Goal: Information Seeking & Learning: Learn about a topic

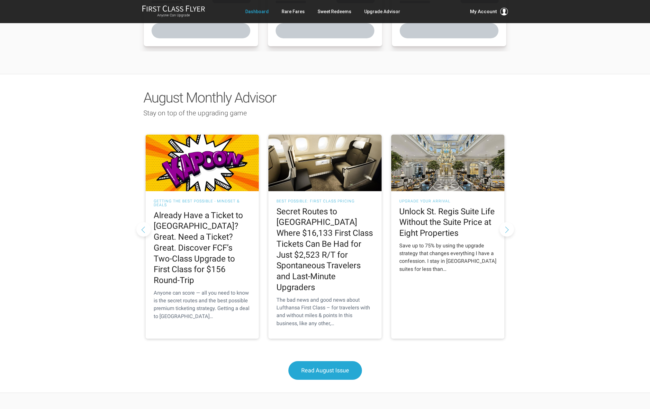
scroll to position [206, 0]
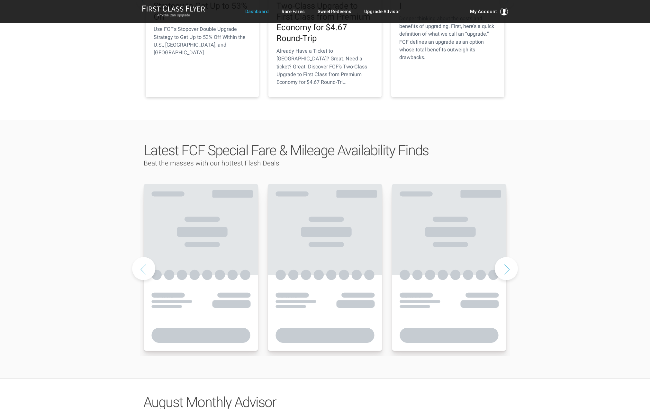
click at [506, 257] on button "Next slide" at bounding box center [505, 268] width 23 height 23
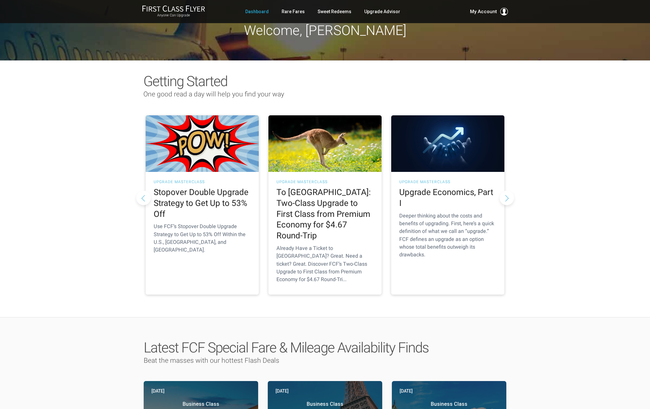
scroll to position [0, 0]
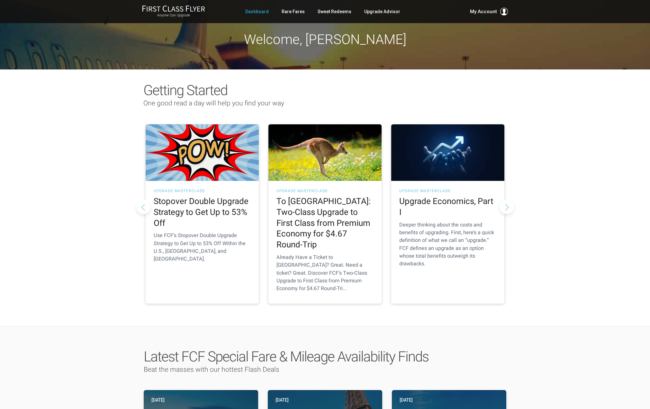
click at [552, 147] on div "Getting Started One good read a day will help you find your way As Told To FCF …" at bounding box center [325, 197] width 650 height 257
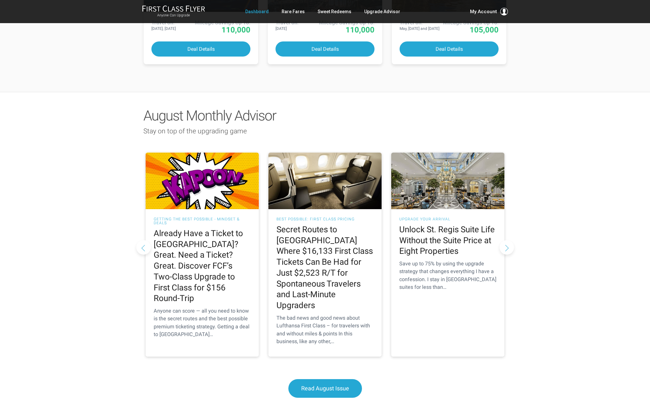
scroll to position [495, 0]
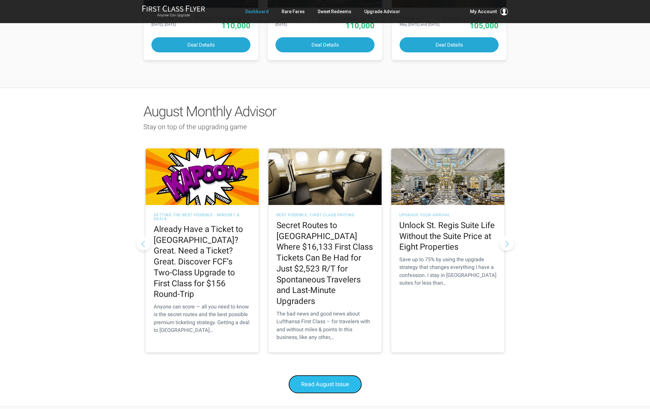
click at [326, 381] on span "Read August Issue" at bounding box center [325, 384] width 48 height 7
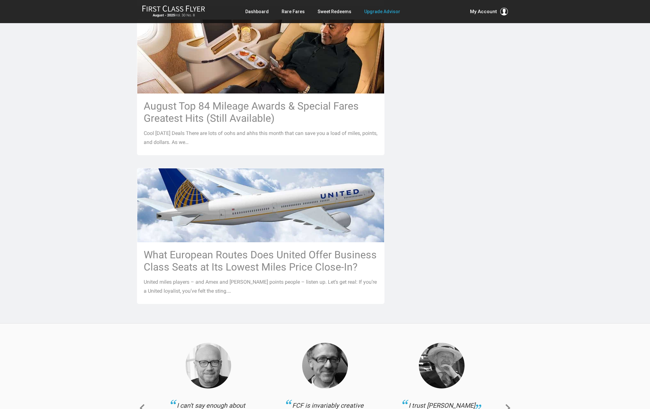
scroll to position [613, 0]
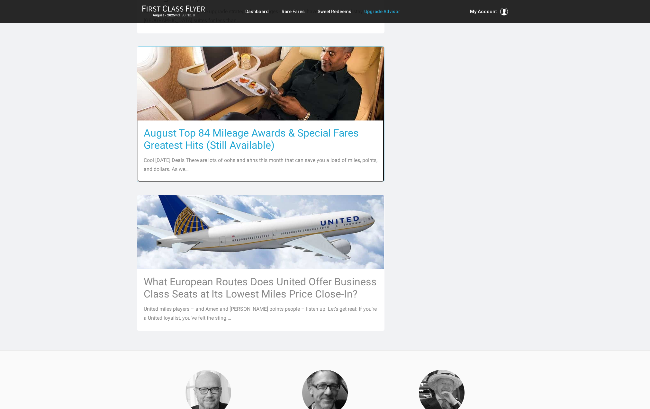
click at [254, 127] on h3 "August Top 84 Mileage Awards & Special Fares Greatest Hits (Still Available)" at bounding box center [261, 139] width 234 height 24
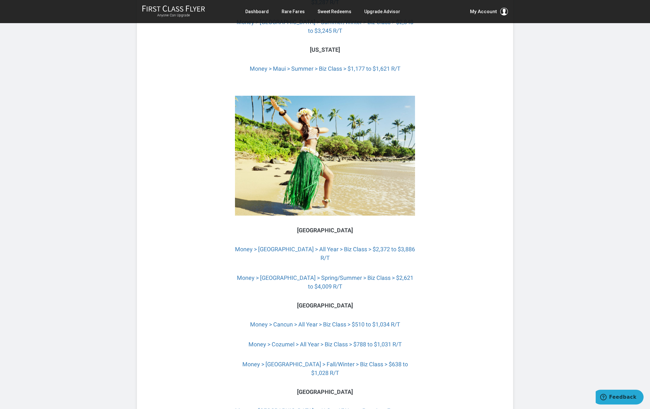
scroll to position [2434, 0]
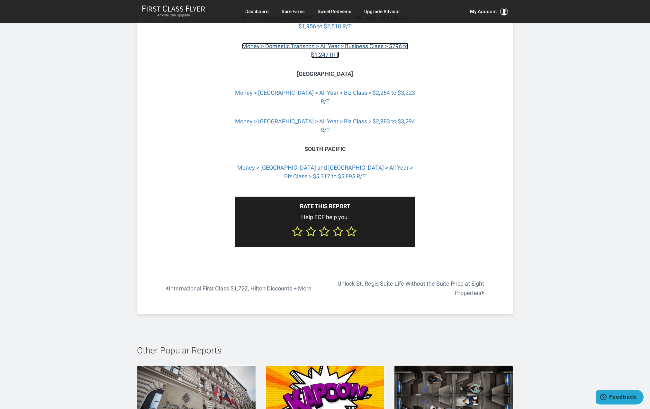
scroll to position [2861, 0]
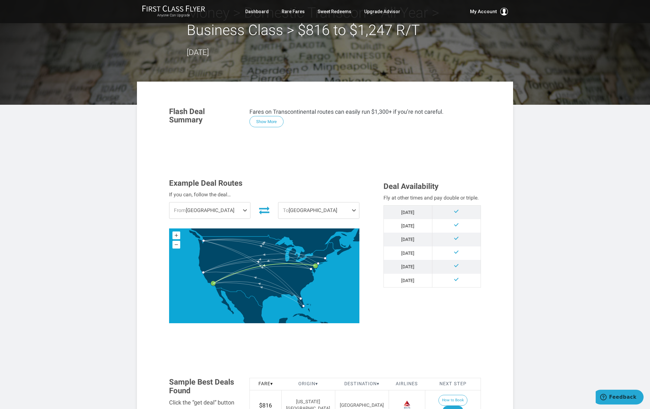
scroll to position [31, 0]
click at [245, 208] on span at bounding box center [246, 210] width 8 height 16
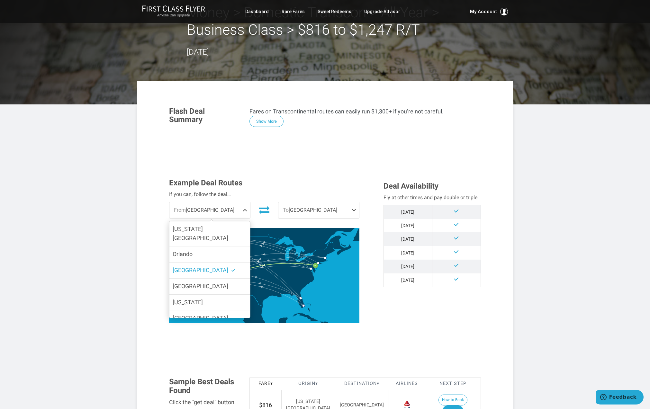
click at [379, 276] on div "Deal Availability Fly at other times and pay double or triple. Oct '25 Nov '25 …" at bounding box center [432, 235] width 107 height 112
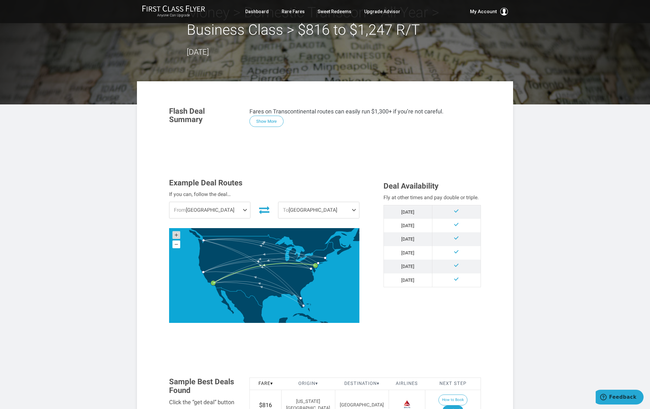
click at [174, 235] on rect at bounding box center [177, 235] width 8 height 8
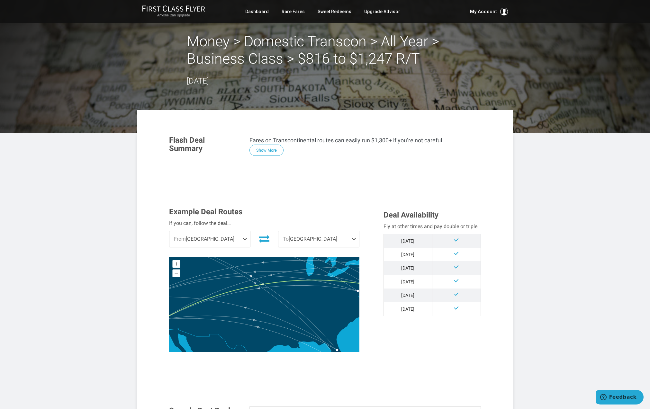
scroll to position [0, 0]
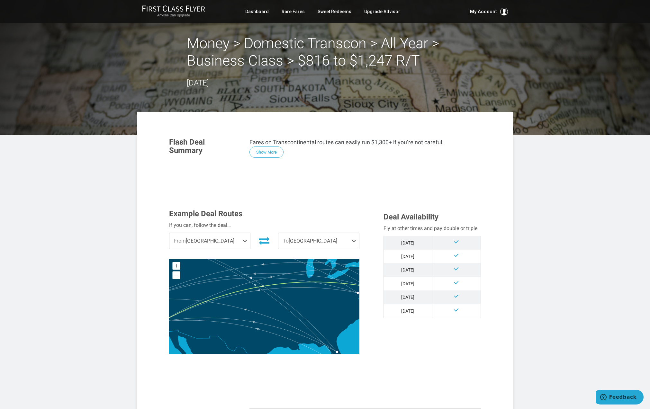
click at [354, 239] on span at bounding box center [355, 241] width 8 height 16
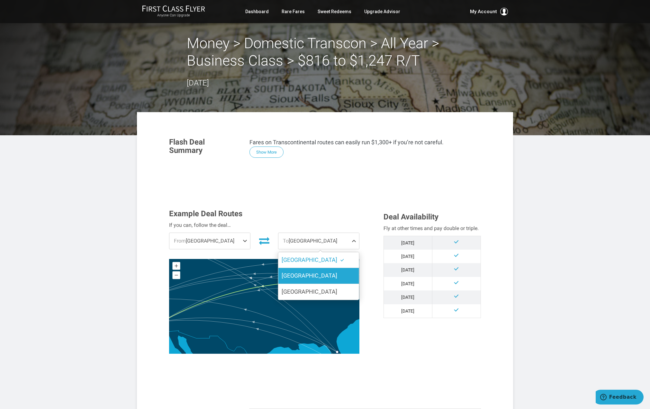
click at [316, 272] on span "San Francisco" at bounding box center [309, 275] width 56 height 9
click at [0, 0] on input "San Francisco" at bounding box center [0, 0] width 0 height 0
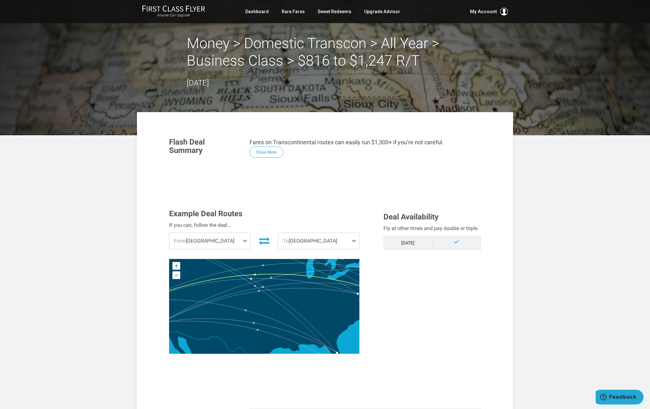
click at [244, 239] on span at bounding box center [246, 241] width 8 height 16
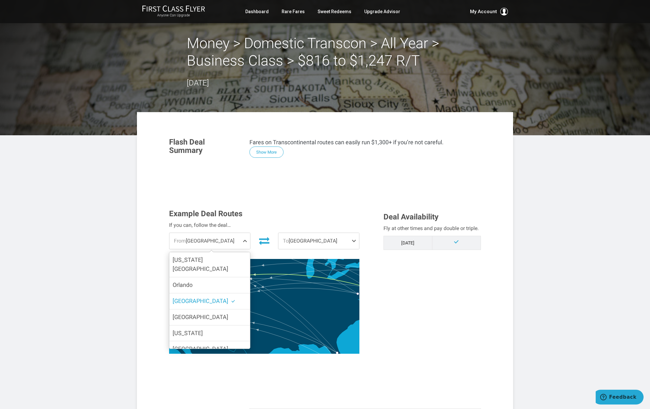
click at [244, 239] on span at bounding box center [246, 241] width 8 height 16
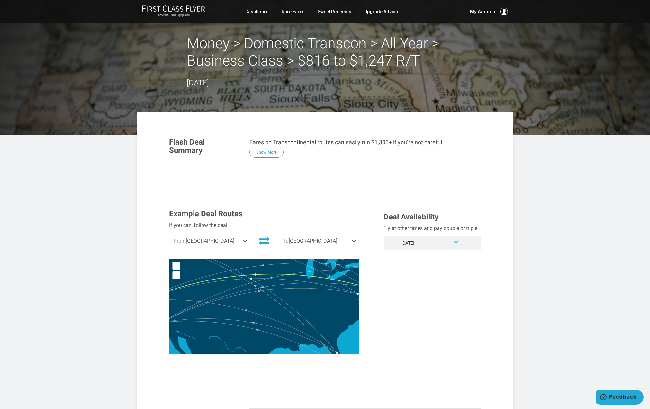
click at [244, 239] on span at bounding box center [246, 241] width 8 height 16
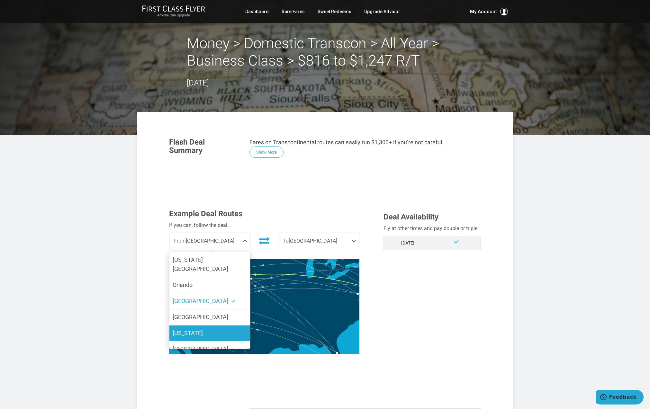
click at [223, 325] on label "New York" at bounding box center [209, 333] width 81 height 16
click at [0, 0] on input "New York" at bounding box center [0, 0] width 0 height 0
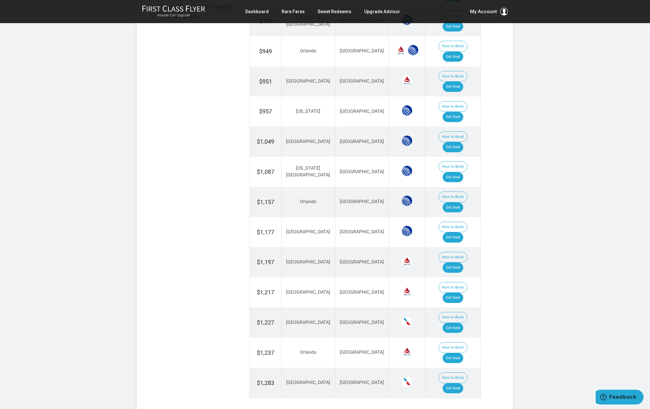
scroll to position [455, 0]
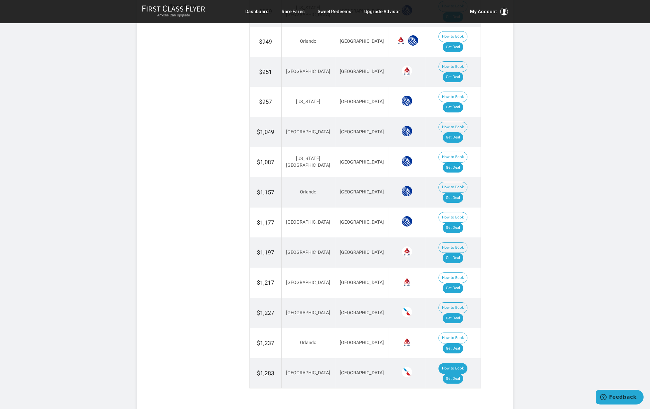
click at [438, 363] on button "How to Book" at bounding box center [452, 368] width 29 height 11
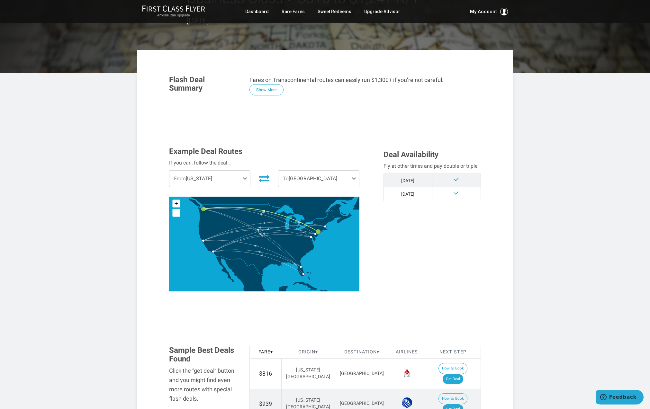
click at [456, 194] on span at bounding box center [455, 192] width 5 height 5
click at [412, 194] on td "Oct '25" at bounding box center [407, 194] width 49 height 14
drag, startPoint x: 401, startPoint y: 193, endPoint x: 286, endPoint y: 156, distance: 121.3
click at [374, 187] on div "Example Deal Routes If you can, follow the deal… From New York Washington DC Or…" at bounding box center [324, 224] width 321 height 154
click at [244, 176] on span at bounding box center [246, 179] width 8 height 16
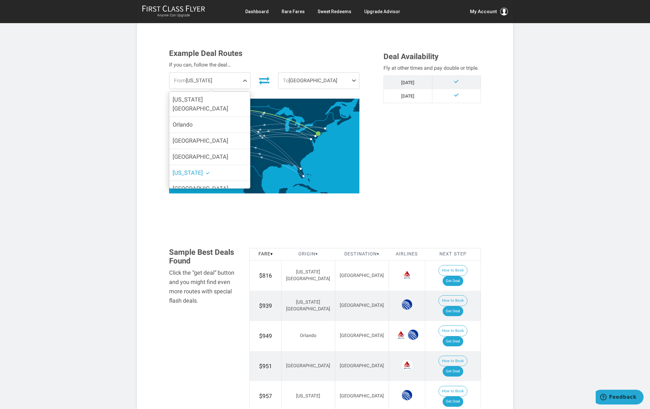
scroll to position [0, 0]
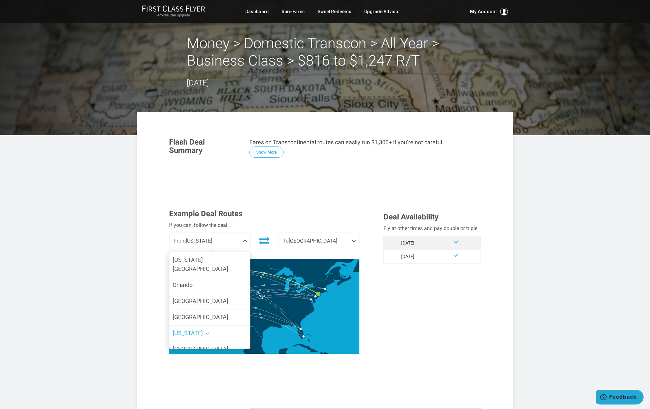
click at [225, 239] on span "From New York" at bounding box center [209, 241] width 81 height 16
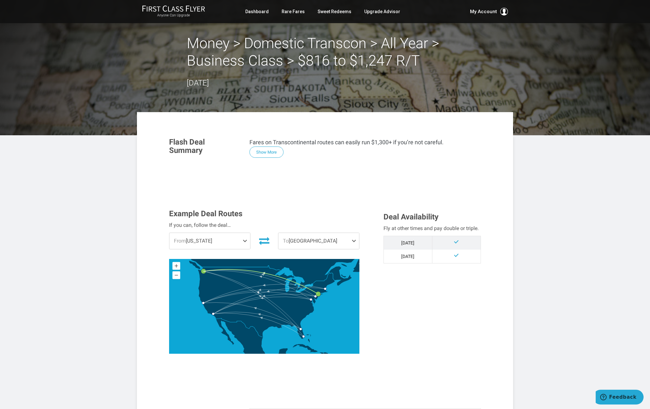
click at [209, 240] on span "From New York" at bounding box center [209, 241] width 81 height 16
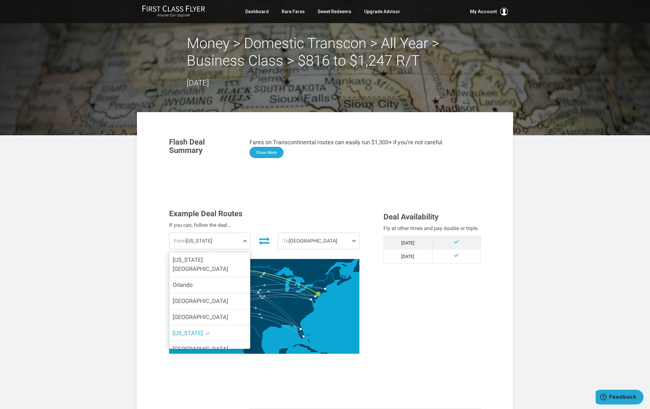
click at [275, 152] on button "Show More" at bounding box center [266, 152] width 34 height 11
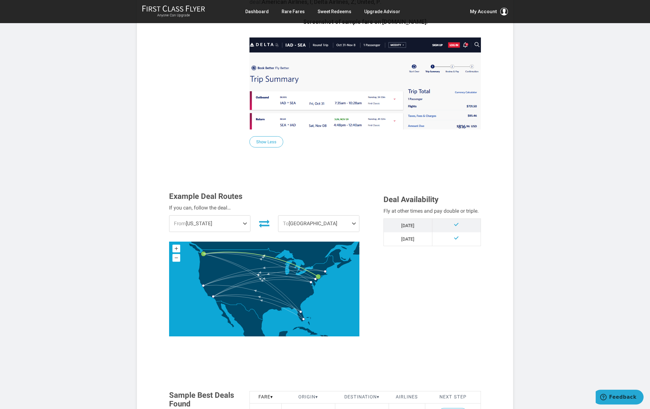
scroll to position [433, 0]
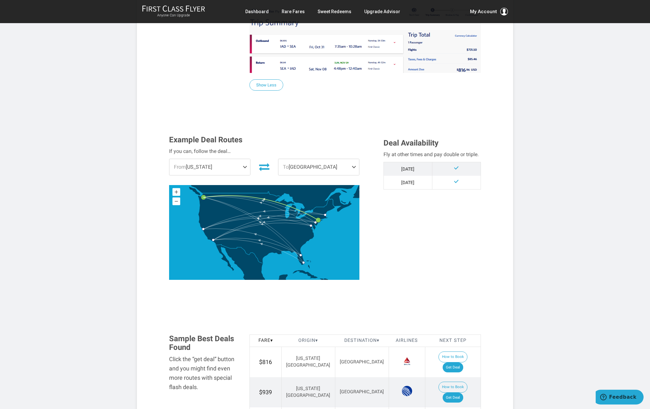
click at [246, 166] on span at bounding box center [246, 167] width 8 height 16
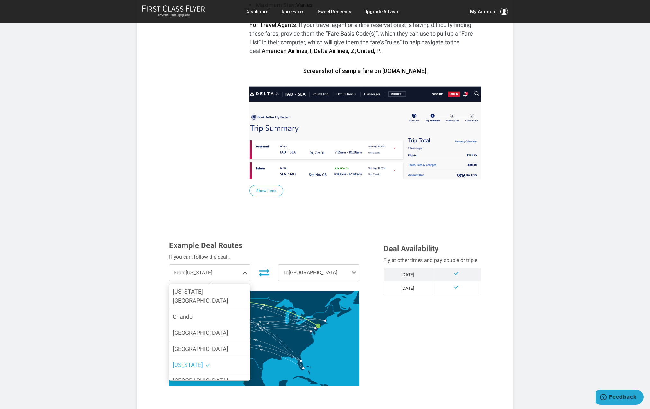
scroll to position [0, 0]
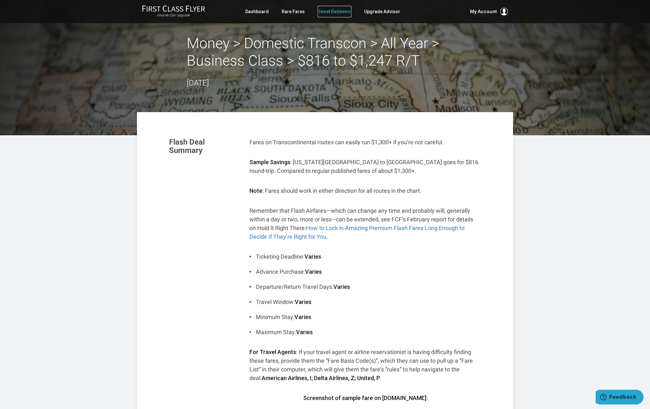
click at [333, 9] on link "Sweet Redeems" at bounding box center [334, 12] width 34 height 12
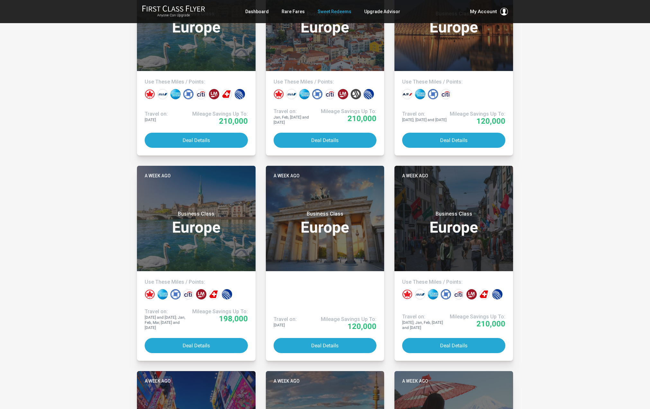
scroll to position [998, 0]
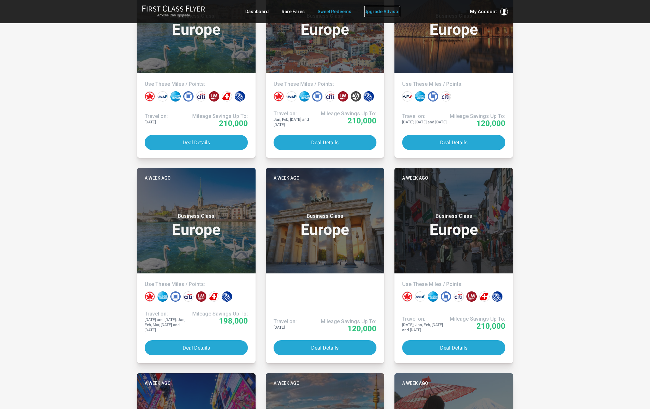
click at [376, 10] on link "Upgrade Advisor" at bounding box center [382, 12] width 36 height 12
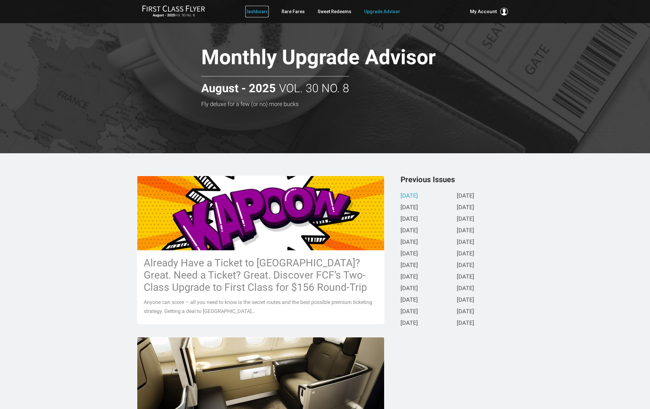
click at [265, 14] on link "Dashboard" at bounding box center [256, 12] width 23 height 12
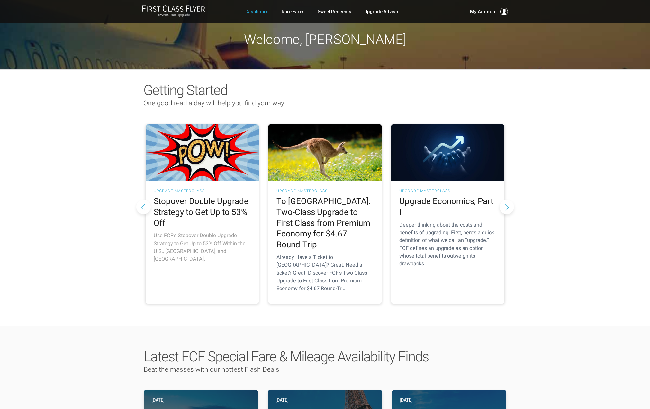
click at [219, 149] on img at bounding box center [202, 152] width 113 height 57
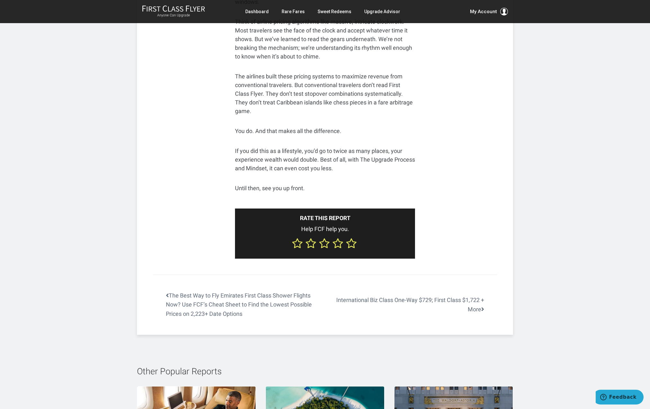
scroll to position [3764, 0]
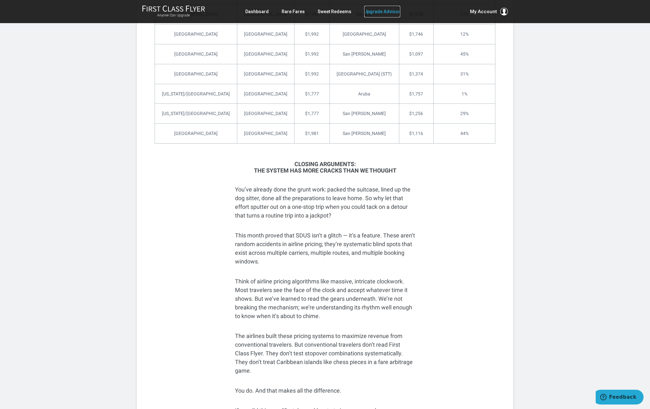
click at [383, 12] on link "Upgrade Advisor" at bounding box center [382, 12] width 36 height 12
click at [384, 12] on link "Upgrade Advisor" at bounding box center [382, 12] width 36 height 12
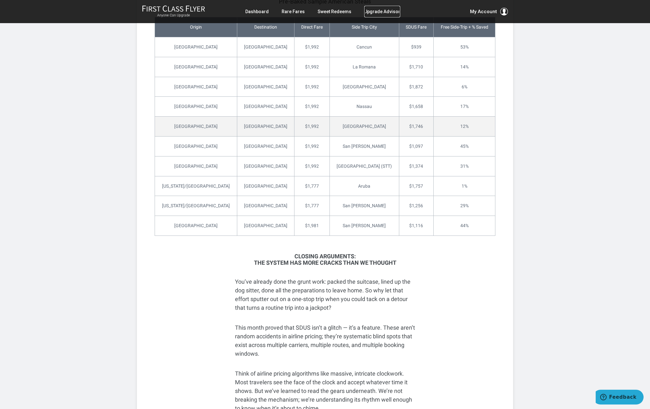
scroll to position [3465, 0]
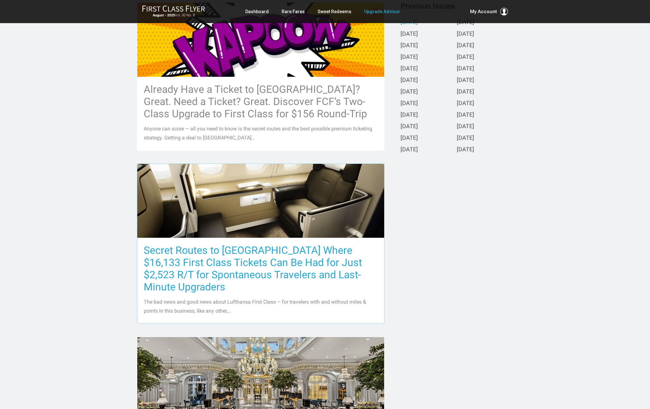
scroll to position [188, 0]
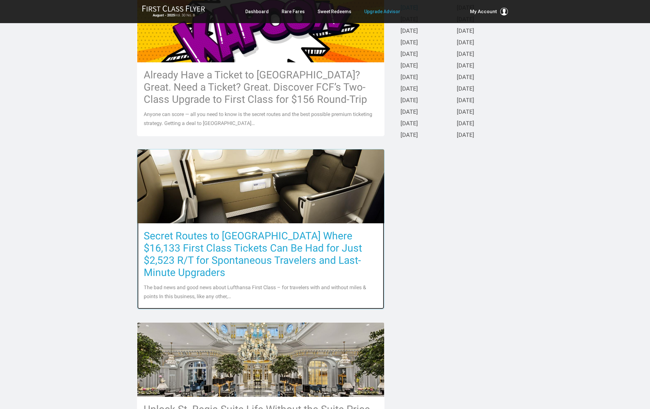
click at [322, 248] on h3 "Secret Routes to [GEOGRAPHIC_DATA] Where $16,133 First Class Tickets Can Be Had…" at bounding box center [261, 254] width 234 height 49
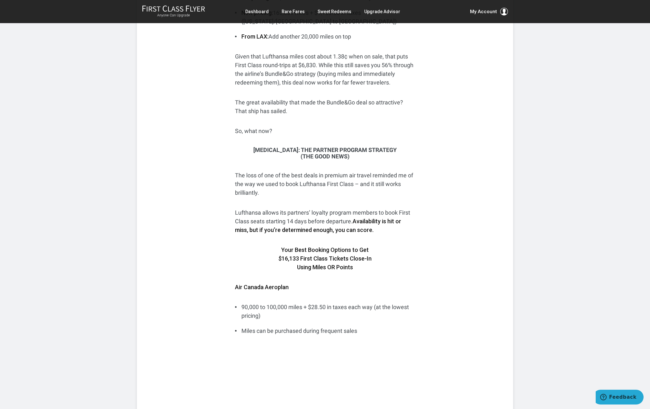
scroll to position [608, 0]
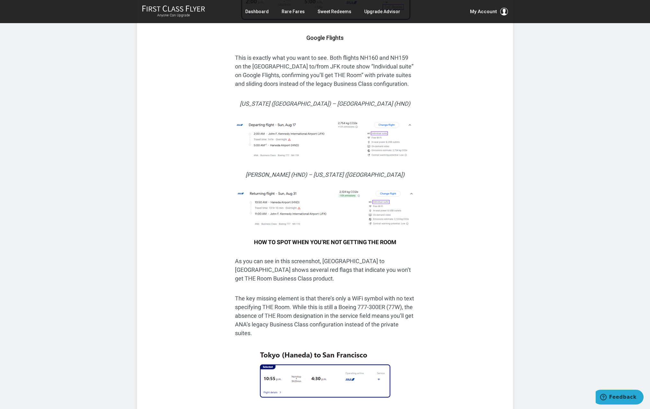
scroll to position [2276, 0]
